Goal: Task Accomplishment & Management: Use online tool/utility

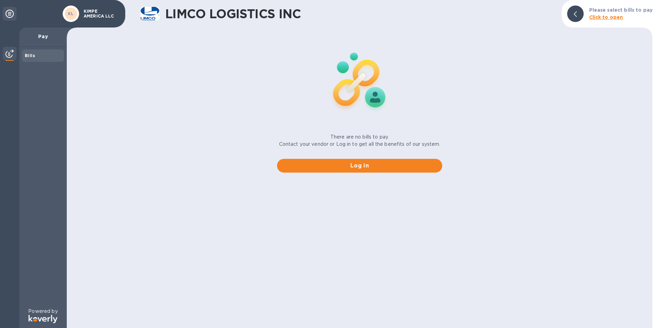
click at [32, 36] on p "Pay" at bounding box center [43, 36] width 36 height 7
click at [163, 130] on div "There are no bills to pay. Contact your vendor or Log in to get all the benefit…" at bounding box center [359, 104] width 591 height 148
click at [93, 14] on p "KIMPE AMERICA LLC" at bounding box center [101, 14] width 34 height 10
click at [352, 164] on span "Log in" at bounding box center [360, 166] width 154 height 8
click at [601, 17] on b "Click to open" at bounding box center [606, 17] width 34 height 6
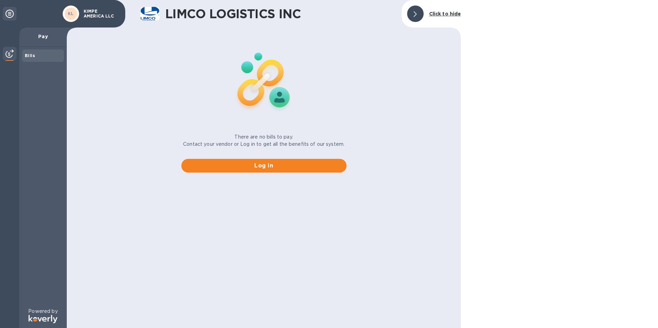
click at [92, 14] on p "KIMPE AMERICA LLC" at bounding box center [101, 14] width 34 height 10
click at [43, 35] on p "Pay" at bounding box center [43, 36] width 36 height 7
click at [32, 55] on b "Bills" at bounding box center [30, 55] width 10 height 5
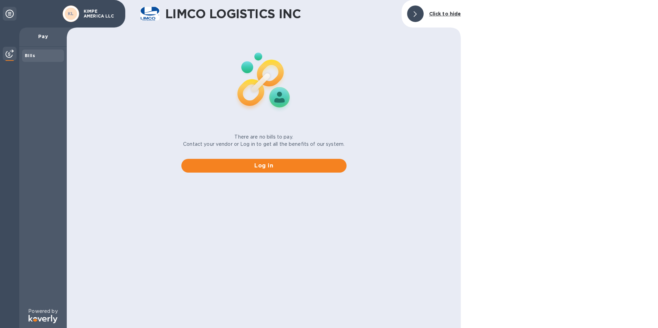
click at [32, 55] on b "Bills" at bounding box center [30, 55] width 10 height 5
click at [12, 52] on img at bounding box center [10, 54] width 8 height 8
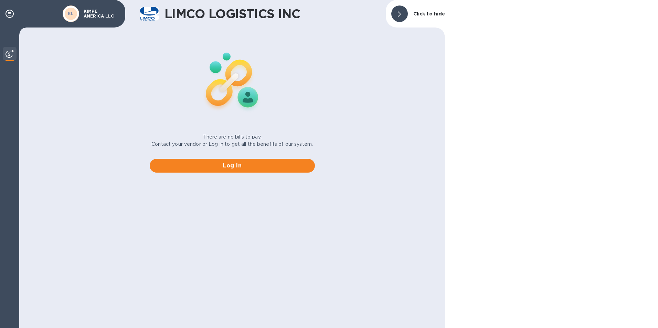
click at [12, 51] on img at bounding box center [10, 54] width 8 height 8
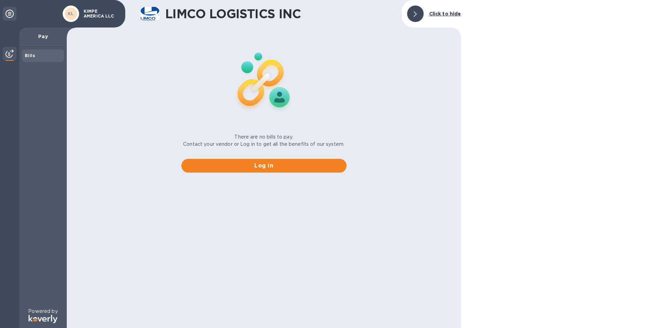
click at [442, 10] on p "Click to hide" at bounding box center [445, 13] width 32 height 7
